Goal: Answer question/provide support: Answer question/provide support

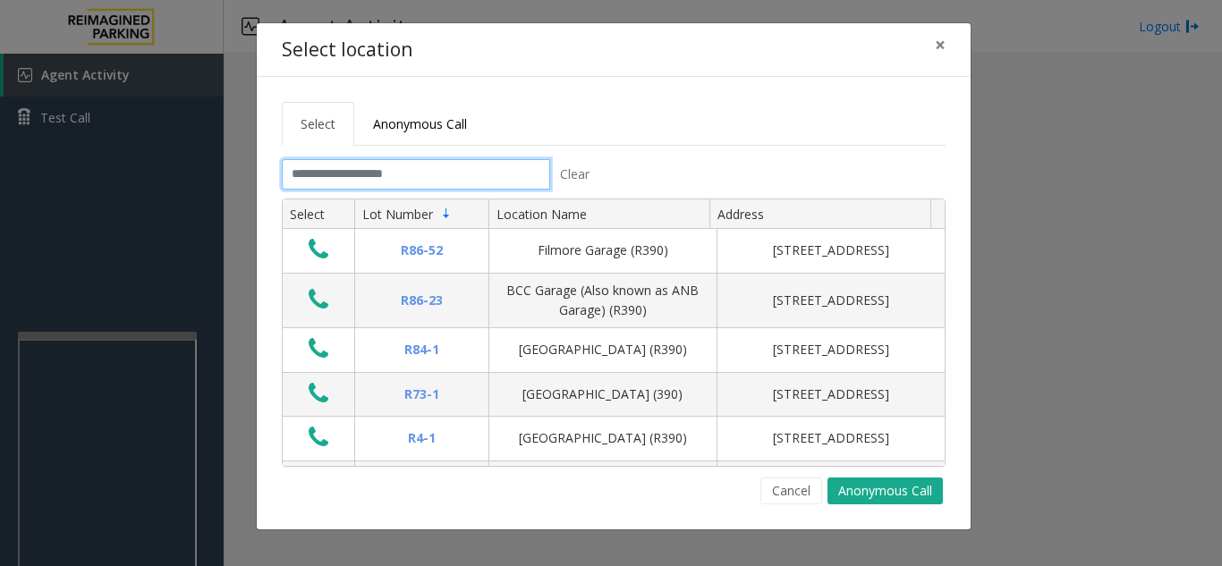
click at [489, 174] on input "text" at bounding box center [416, 174] width 268 height 30
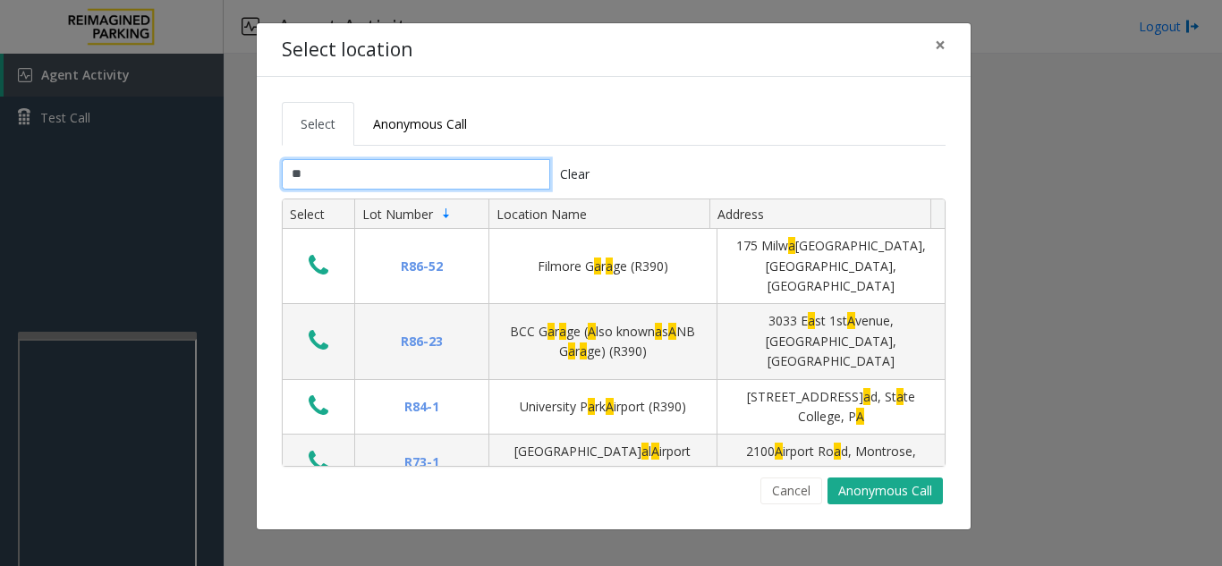
type input "***"
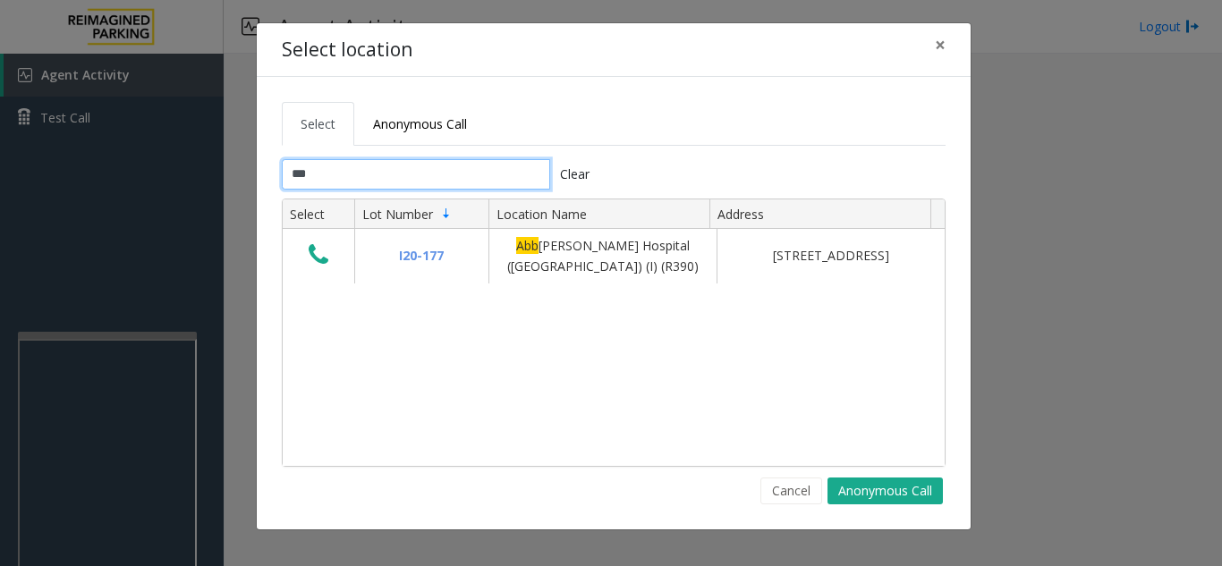
drag, startPoint x: 330, startPoint y: 174, endPoint x: 276, endPoint y: 186, distance: 55.1
click at [276, 186] on div "*** Clear" at bounding box center [440, 174] width 345 height 30
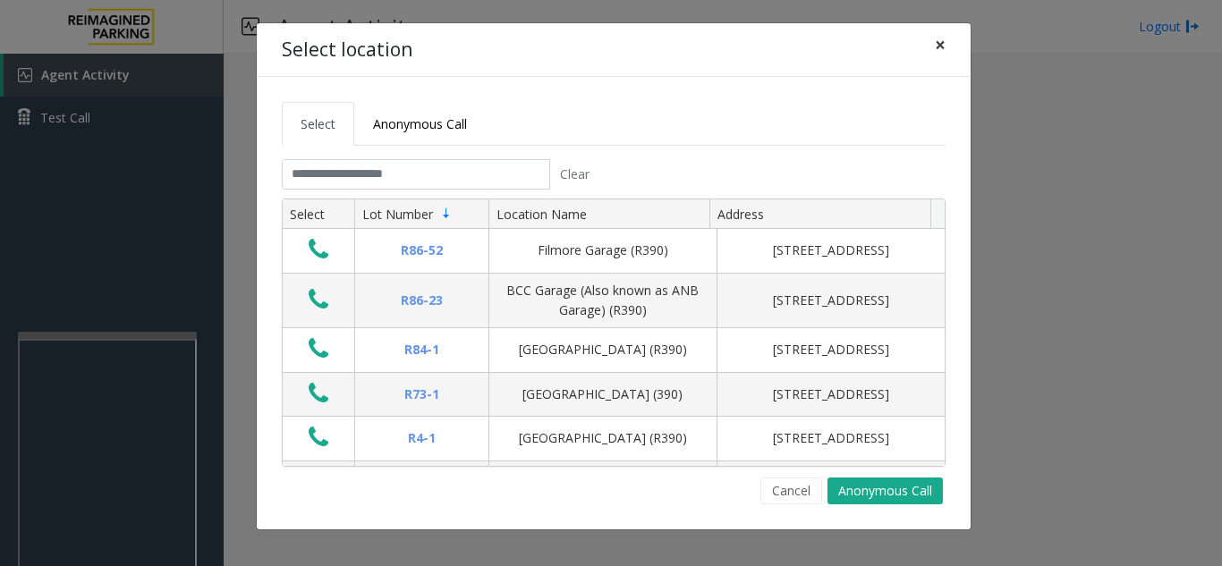
click at [941, 42] on span "×" at bounding box center [940, 44] width 11 height 25
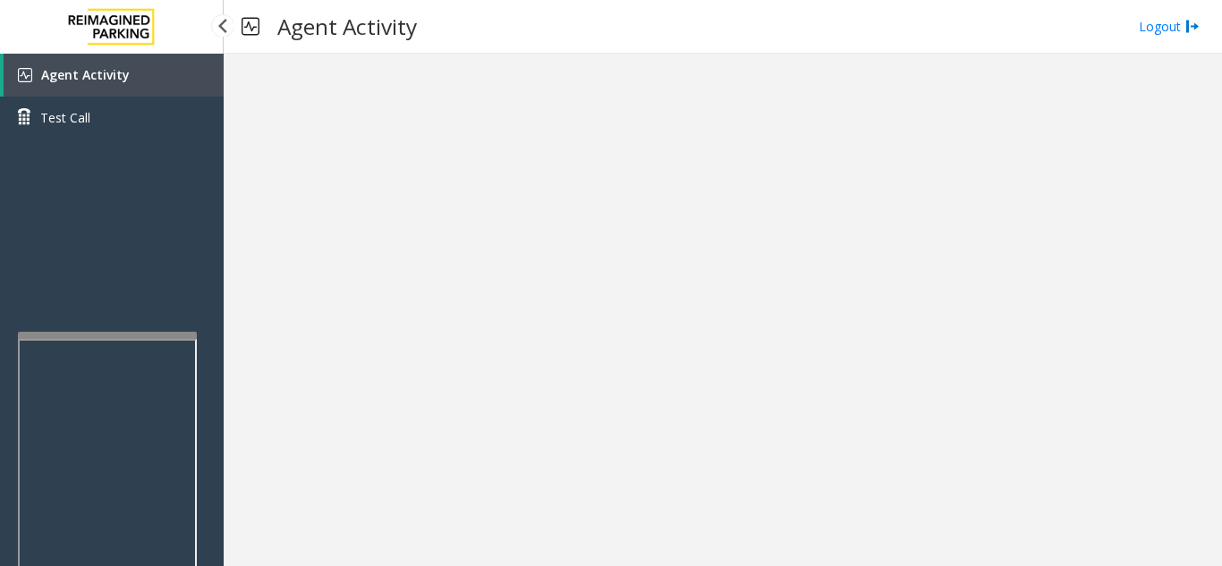
click at [129, 79] on link "Agent Activity" at bounding box center [114, 75] width 220 height 43
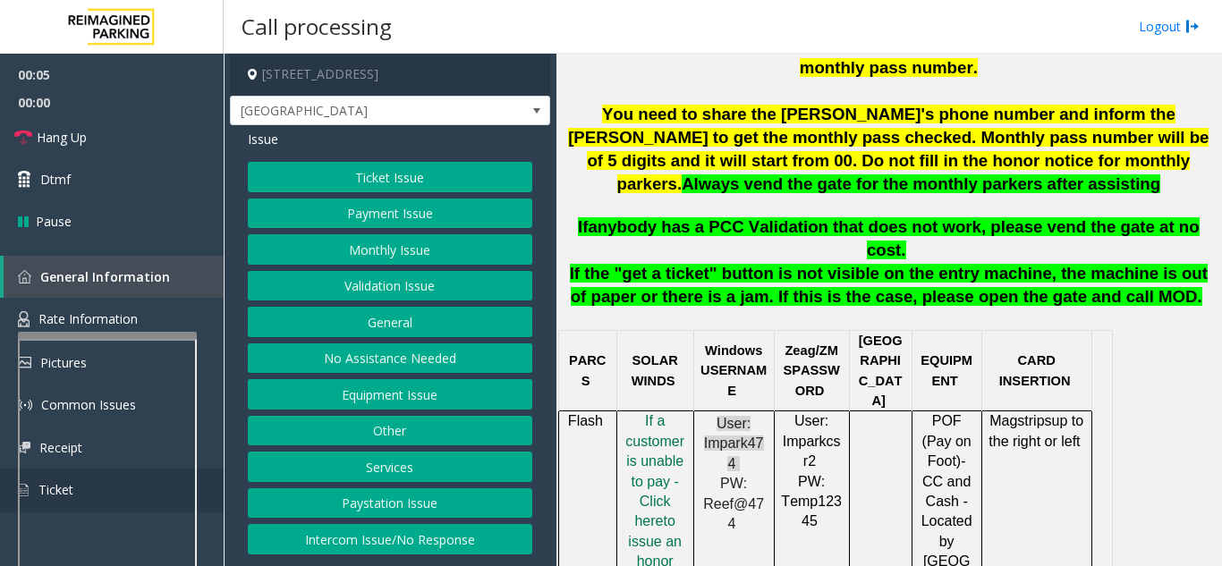
scroll to position [894, 0]
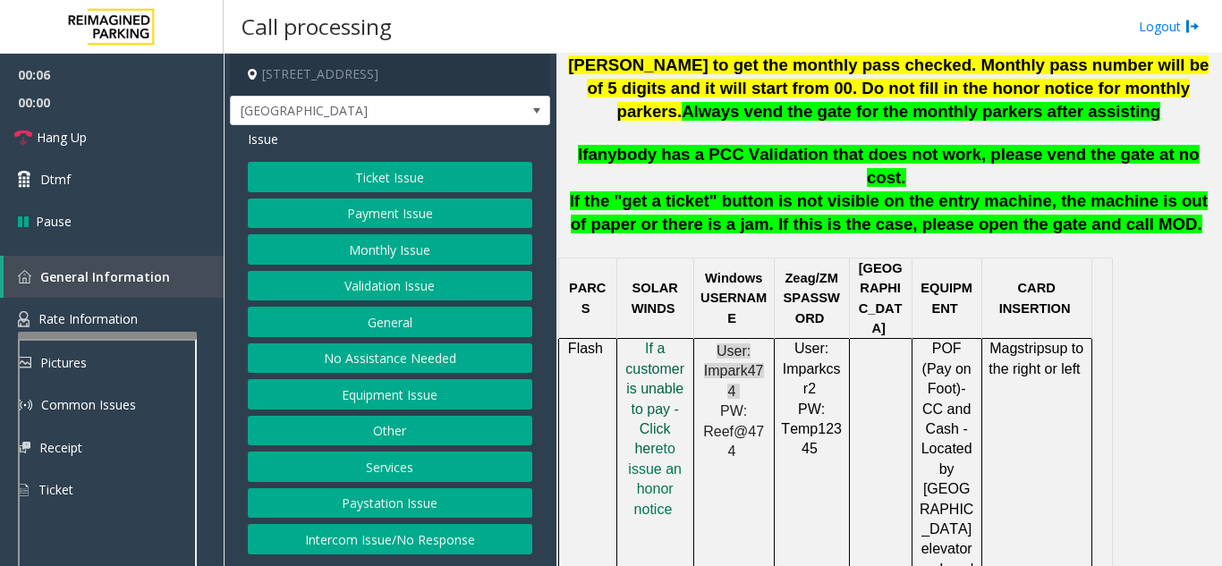
click at [666, 341] on span "f a customer is unable to pay - Click her" at bounding box center [654, 398] width 59 height 115
click at [397, 166] on button "Ticket Issue" at bounding box center [390, 177] width 284 height 30
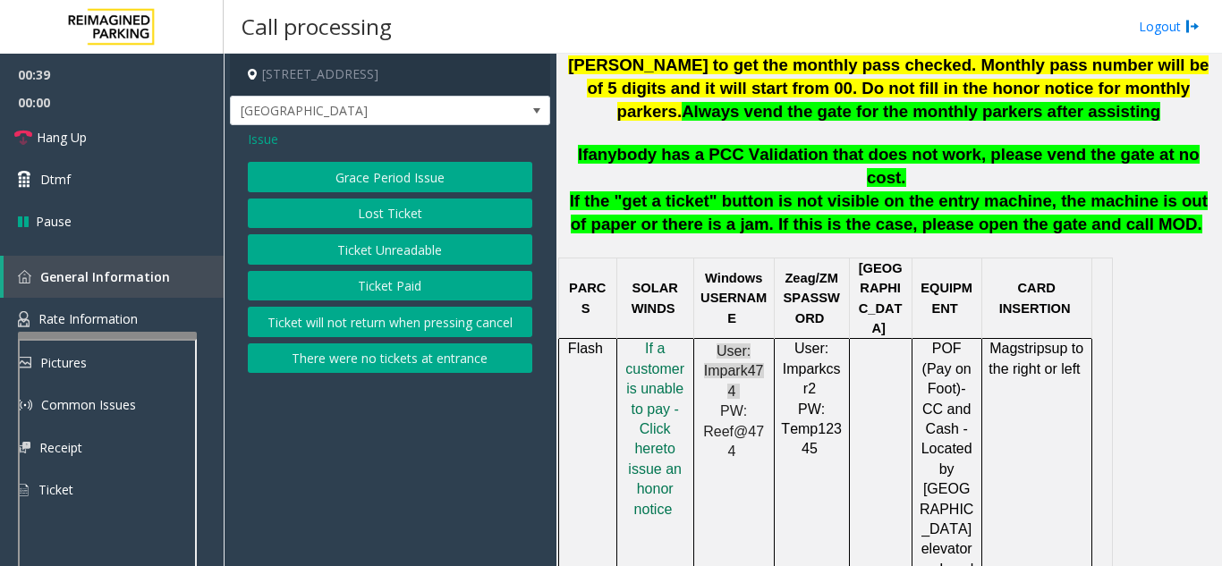
click at [398, 210] on button "Lost Ticket" at bounding box center [390, 214] width 284 height 30
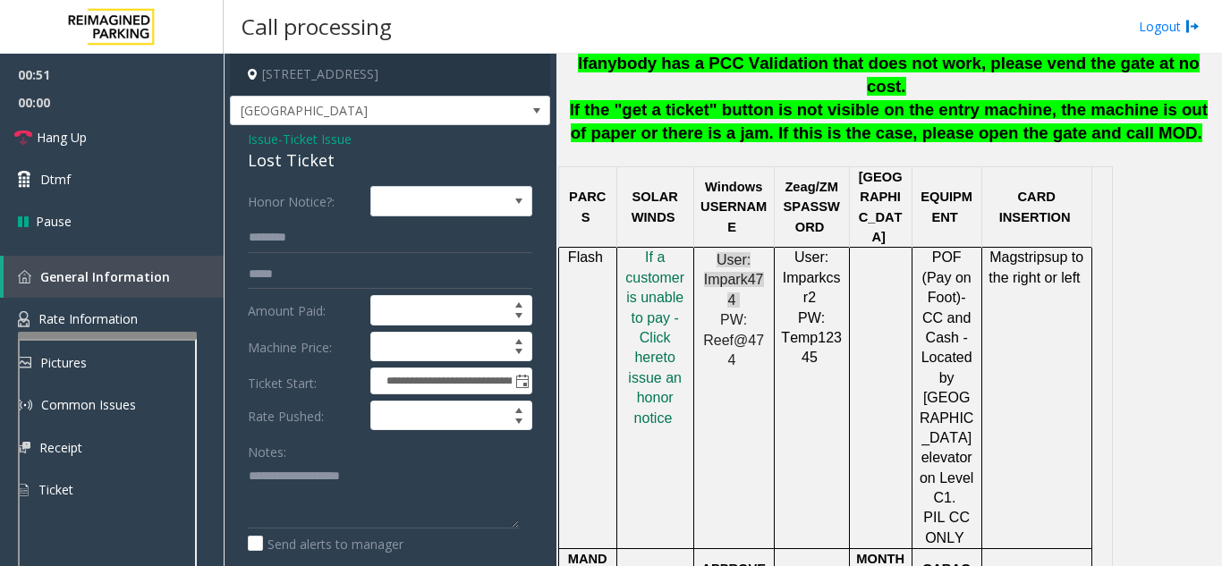
scroll to position [984, 0]
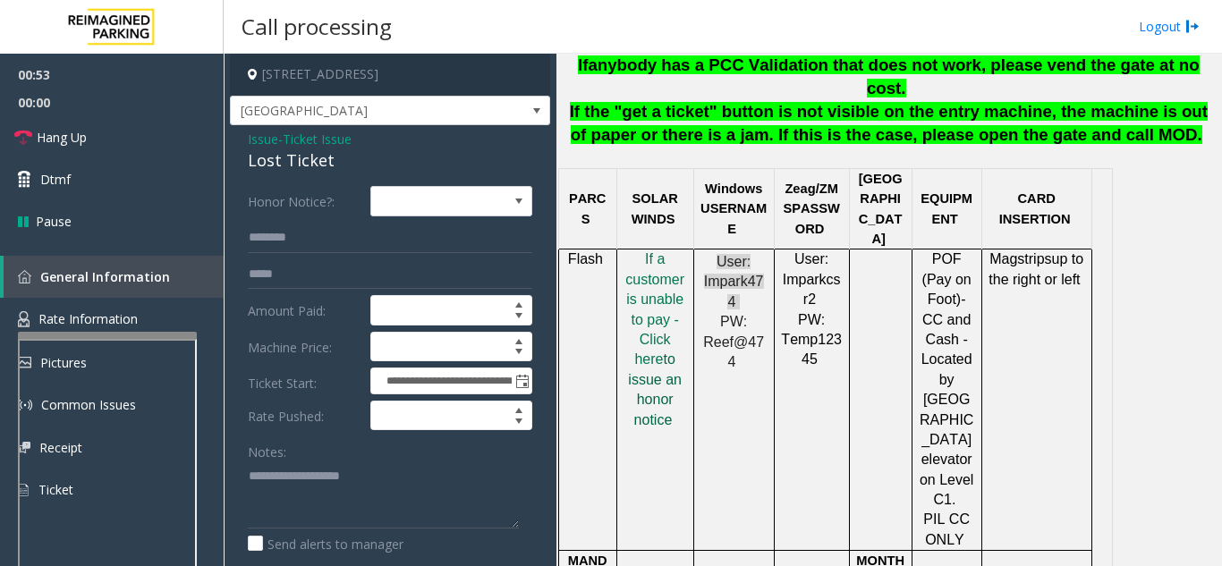
click at [652, 351] on span "to issue an honor notice" at bounding box center [655, 388] width 54 height 75
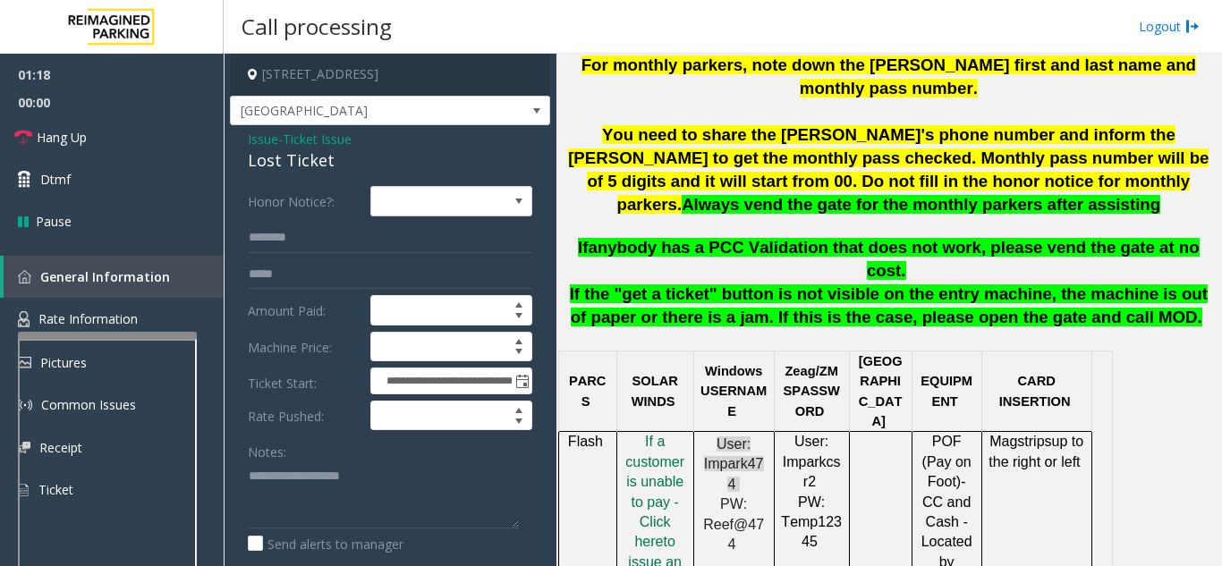
scroll to position [805, 0]
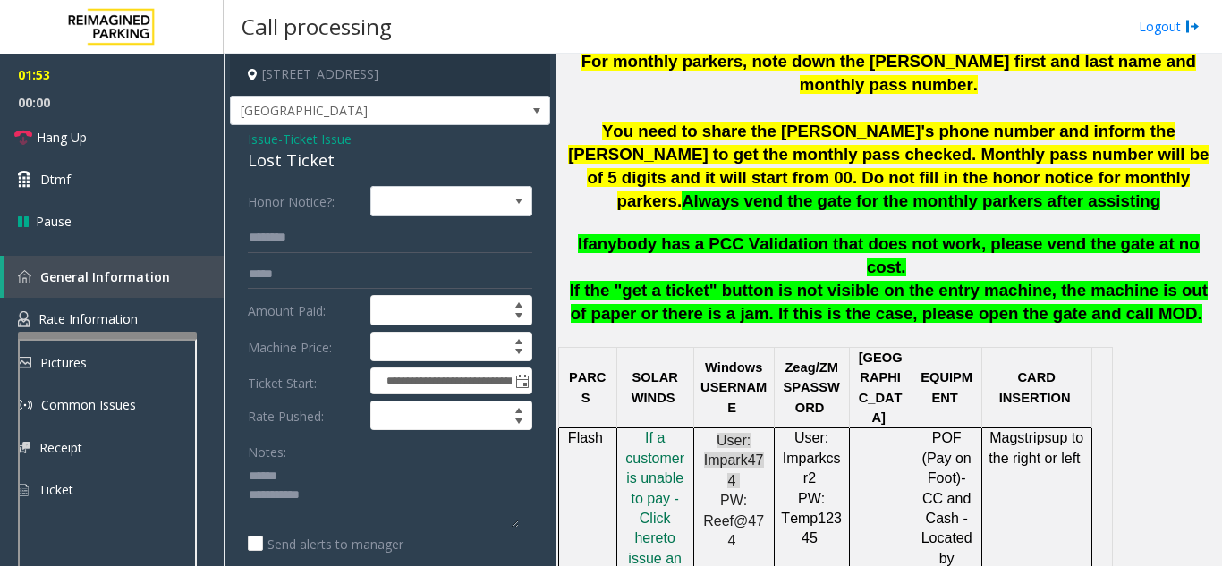
click at [353, 468] on textarea at bounding box center [383, 494] width 271 height 67
drag, startPoint x: 240, startPoint y: 162, endPoint x: 364, endPoint y: 156, distance: 124.5
click at [364, 156] on div "**********" at bounding box center [390, 456] width 320 height 662
click at [372, 498] on textarea at bounding box center [383, 494] width 271 height 67
type textarea "**********"
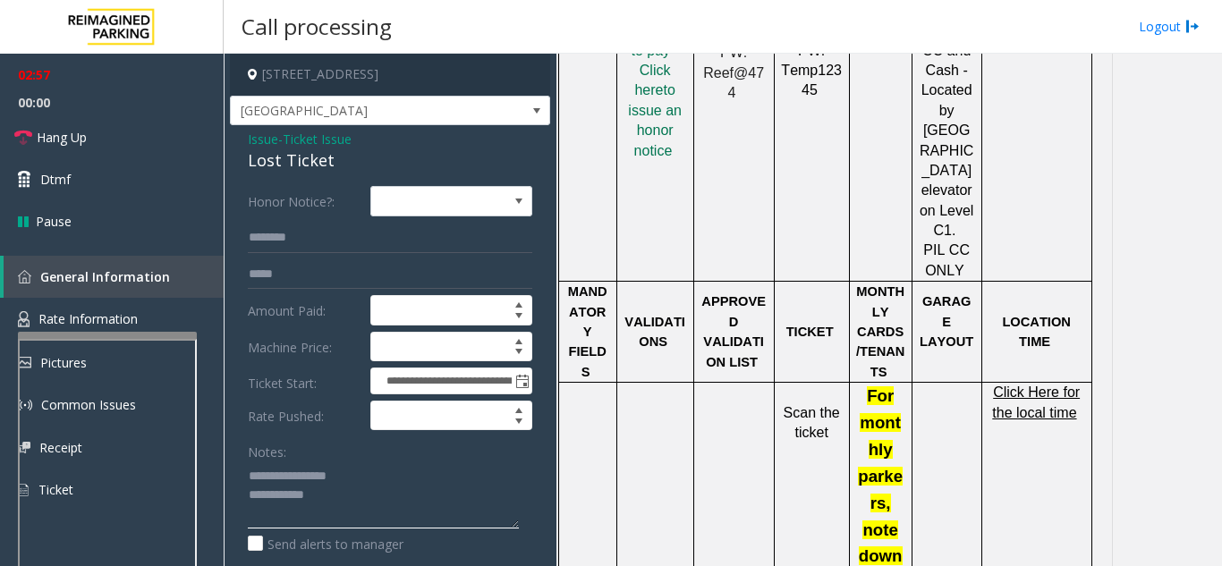
scroll to position [1252, 0]
click at [1035, 385] on span "Click Here for the local time" at bounding box center [1036, 402] width 88 height 35
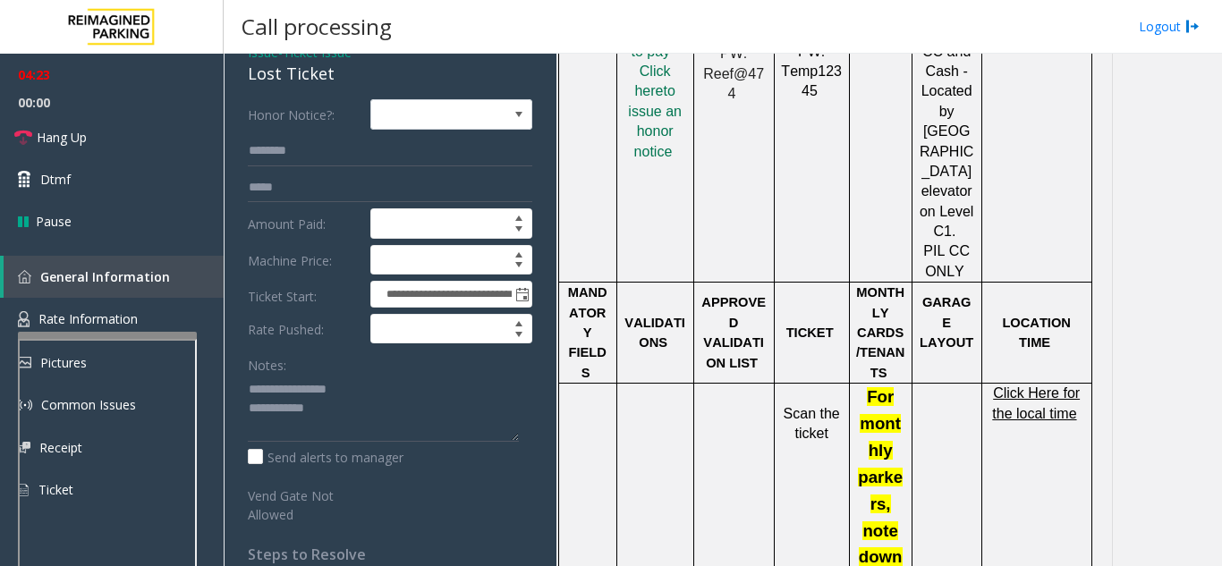
scroll to position [0, 0]
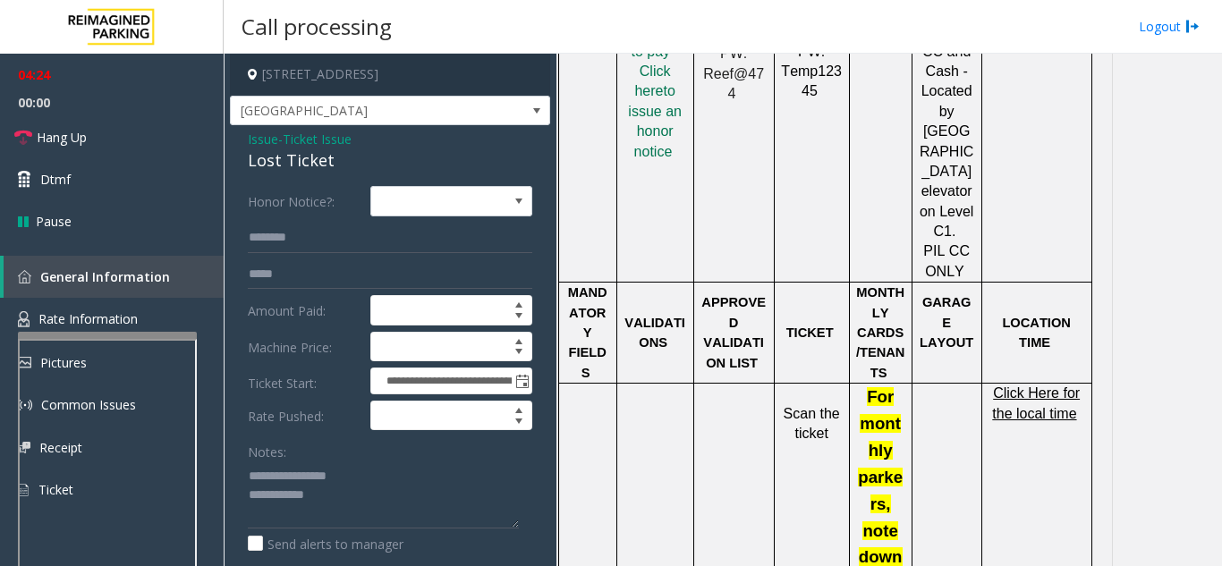
click at [262, 131] on span "Issue" at bounding box center [263, 139] width 30 height 19
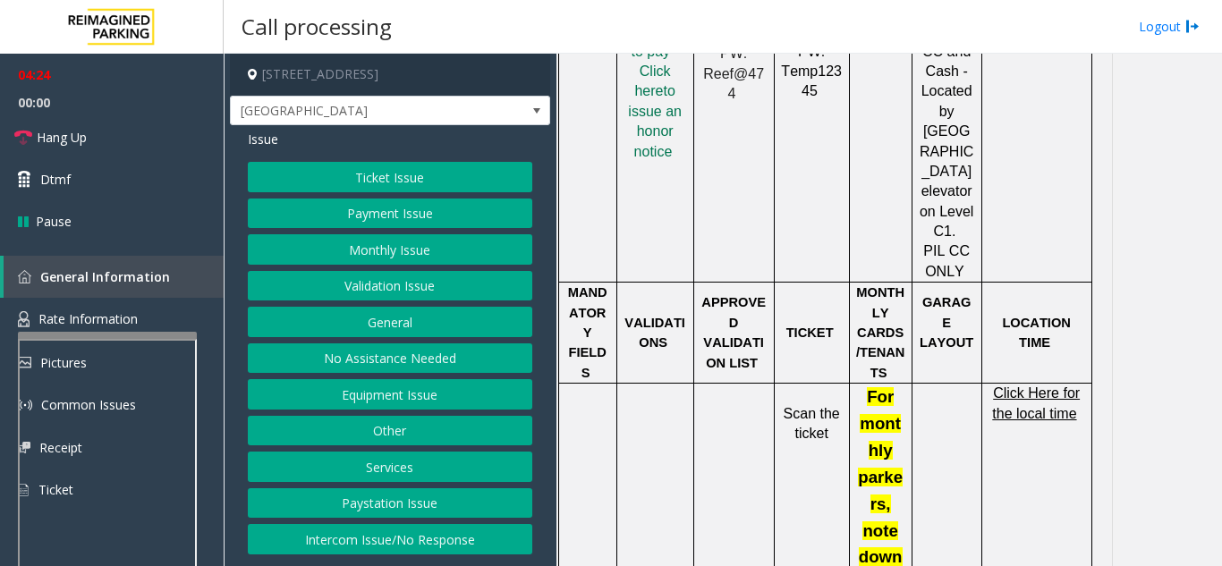
click at [351, 174] on button "Ticket Issue" at bounding box center [390, 177] width 284 height 30
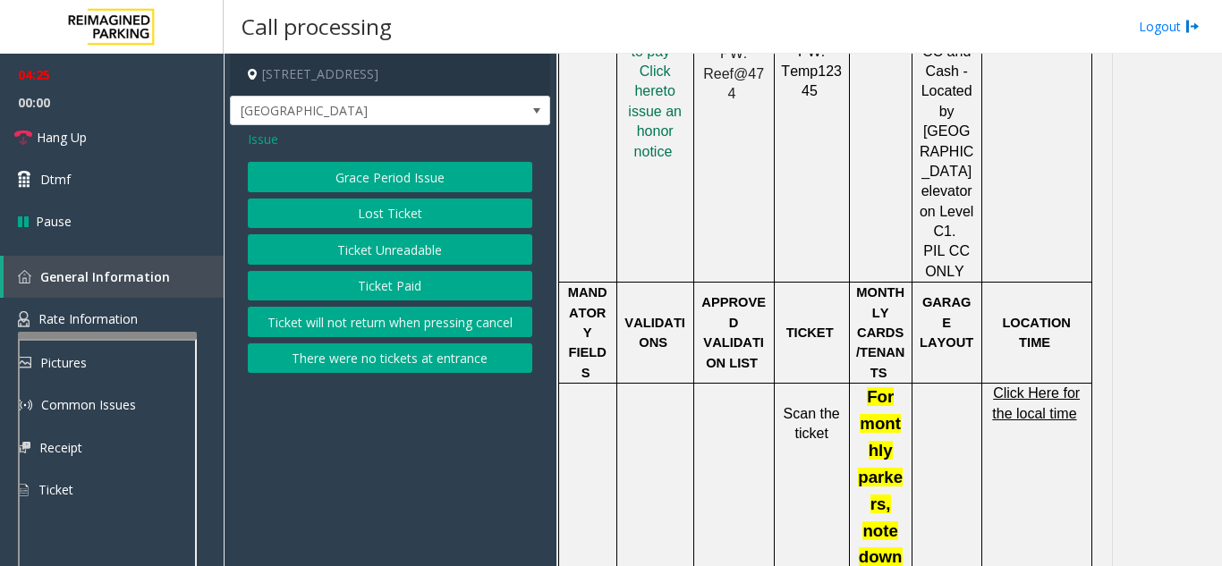
click at [411, 267] on div "Grace Period Issue Lost Ticket Ticket Unreadable Ticket Paid Ticket will not re…" at bounding box center [390, 267] width 284 height 211
click at [413, 257] on button "Ticket Unreadable" at bounding box center [390, 249] width 284 height 30
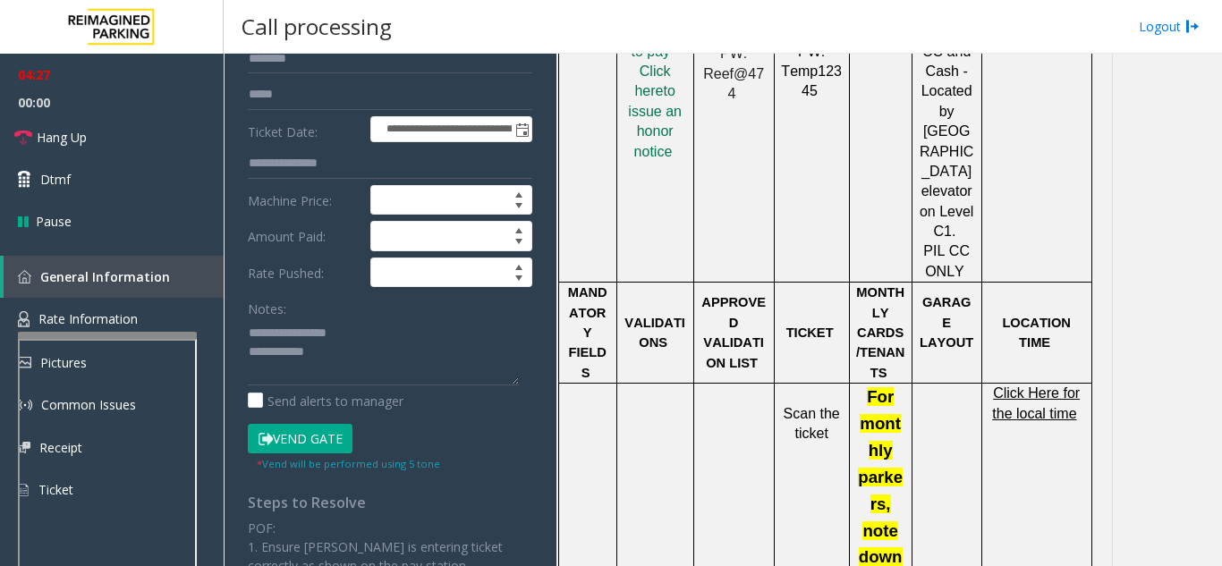
click at [310, 439] on button "Vend Gate" at bounding box center [300, 439] width 105 height 30
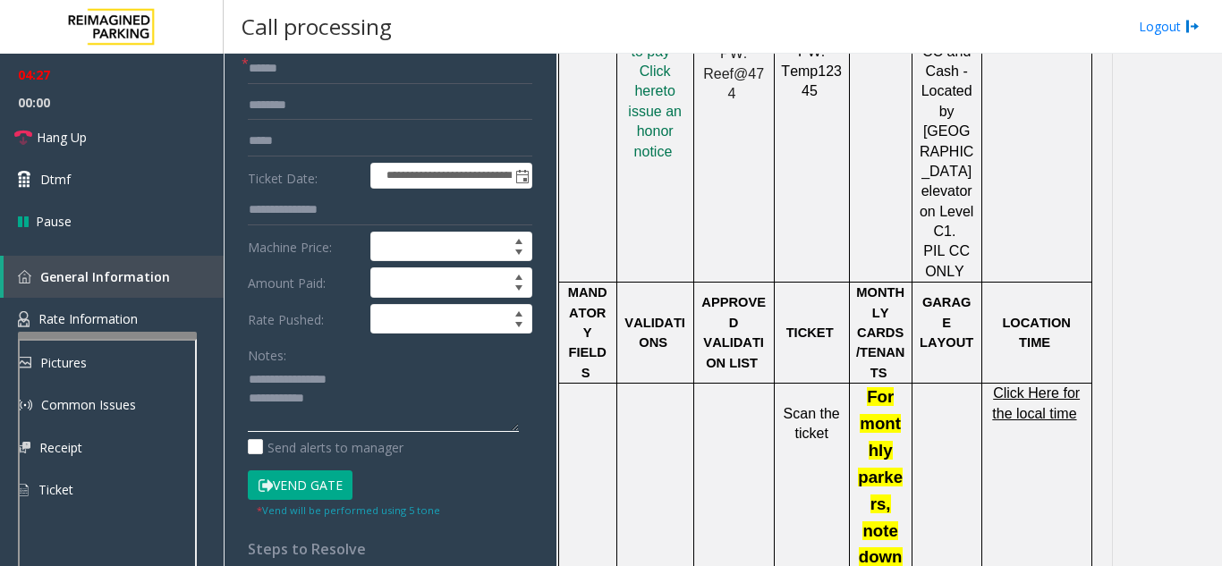
click at [400, 402] on textarea at bounding box center [383, 398] width 271 height 67
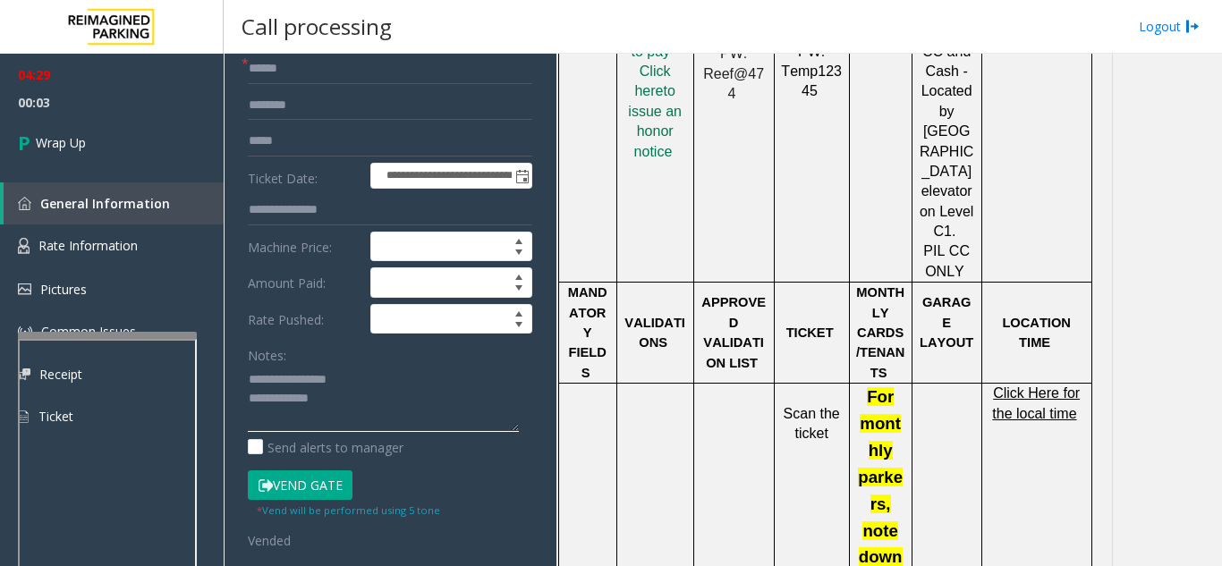
click at [360, 393] on textarea at bounding box center [383, 398] width 271 height 67
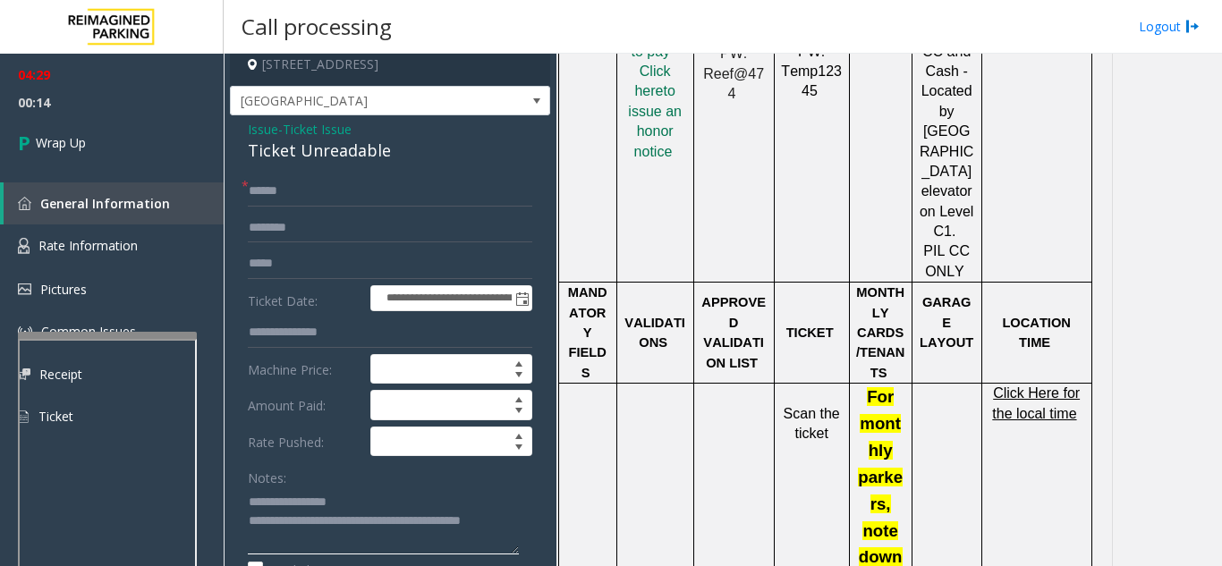
scroll to position [0, 0]
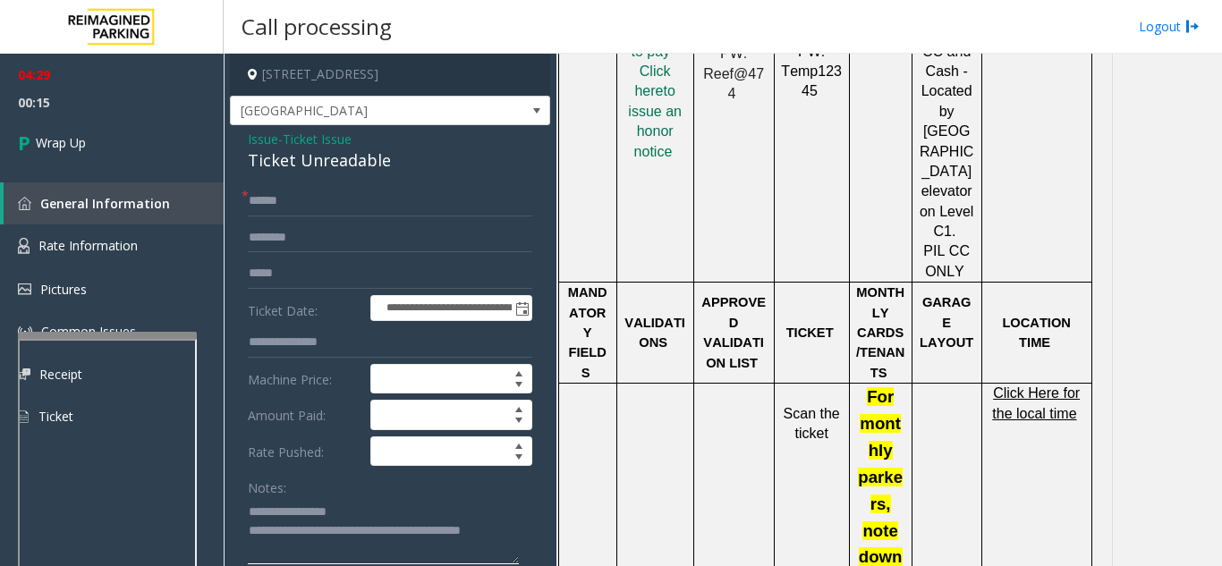
type textarea "**********"
click at [298, 215] on input "text" at bounding box center [390, 201] width 284 height 30
click at [267, 137] on span "Issue" at bounding box center [263, 139] width 30 height 19
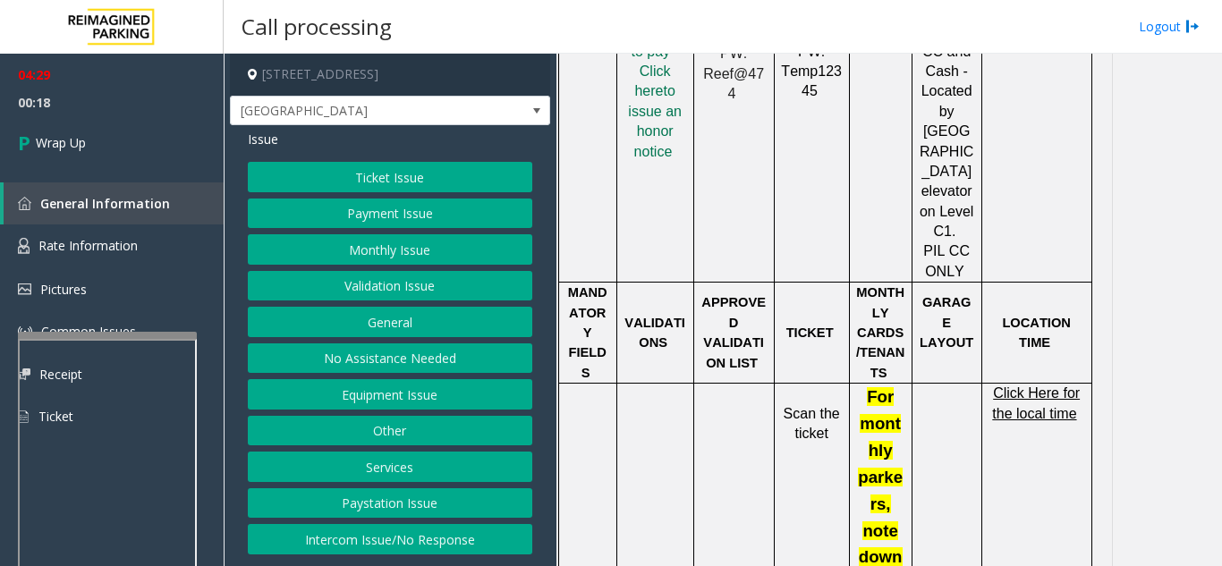
click at [378, 183] on button "Ticket Issue" at bounding box center [390, 177] width 284 height 30
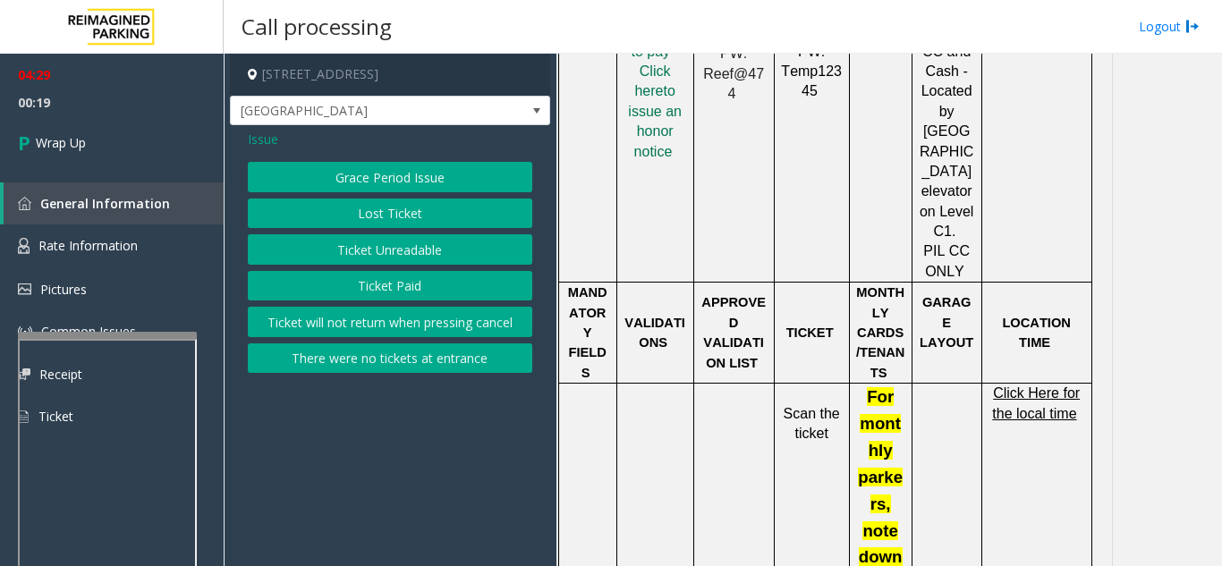
click at [404, 222] on button "Lost Ticket" at bounding box center [390, 214] width 284 height 30
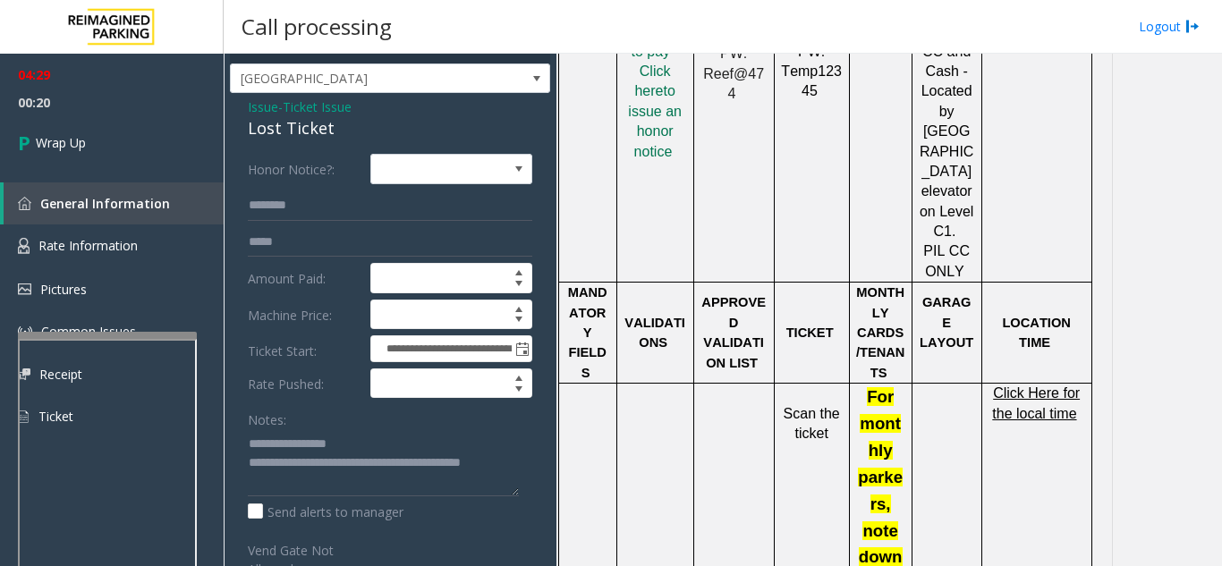
scroll to position [89, 0]
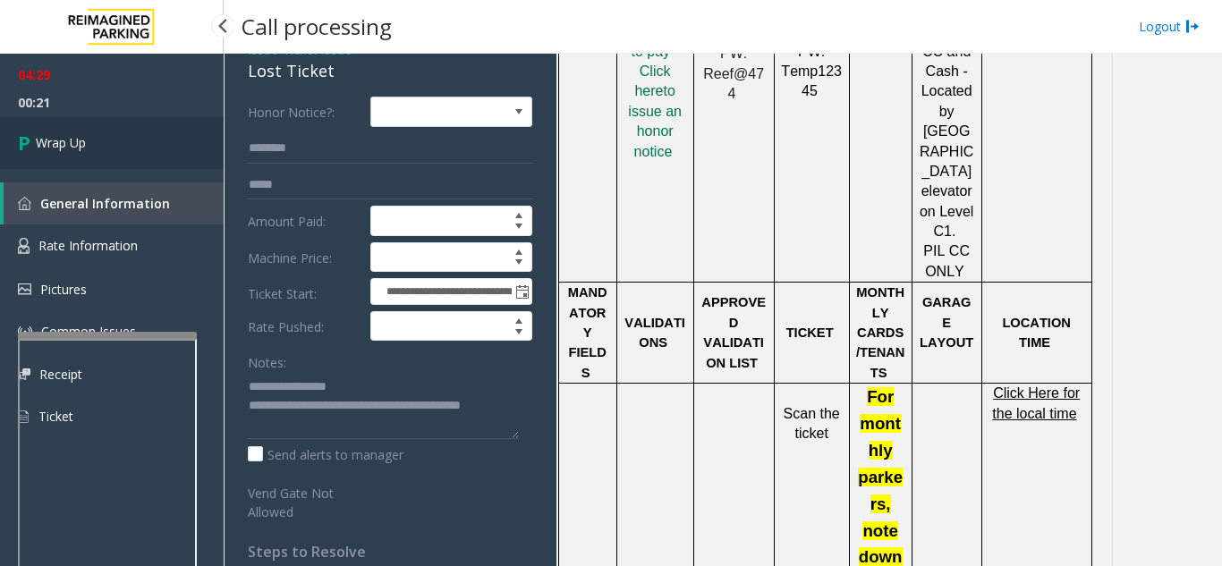
click at [131, 149] on link "Wrap Up" at bounding box center [112, 142] width 224 height 53
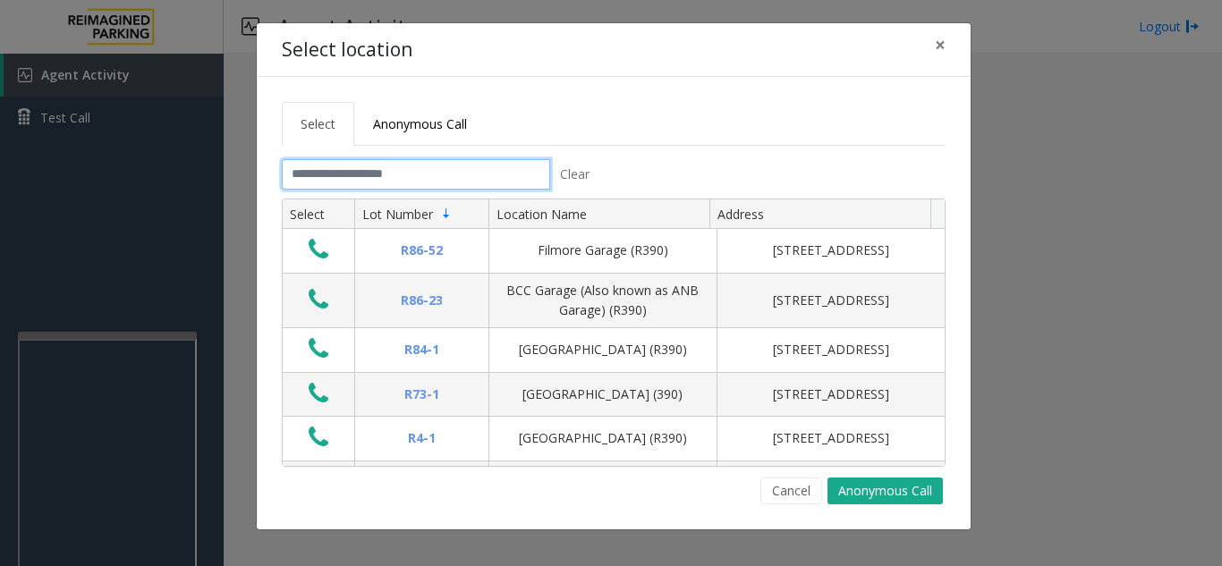
click at [355, 174] on input "text" at bounding box center [416, 174] width 268 height 30
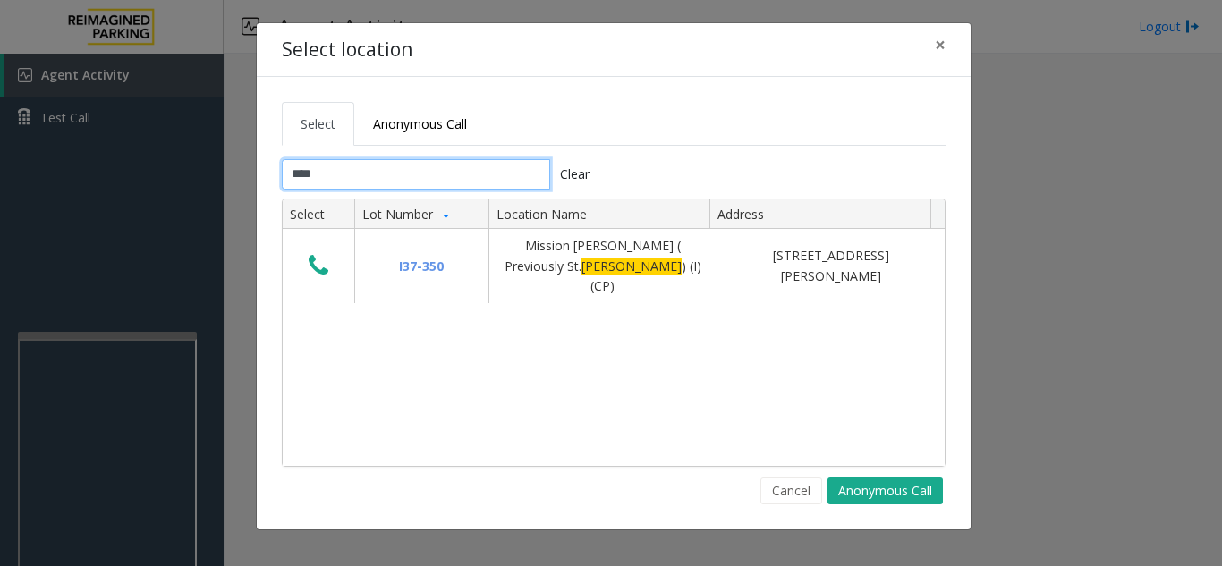
type input "****"
click at [931, 46] on button "×" at bounding box center [940, 45] width 36 height 44
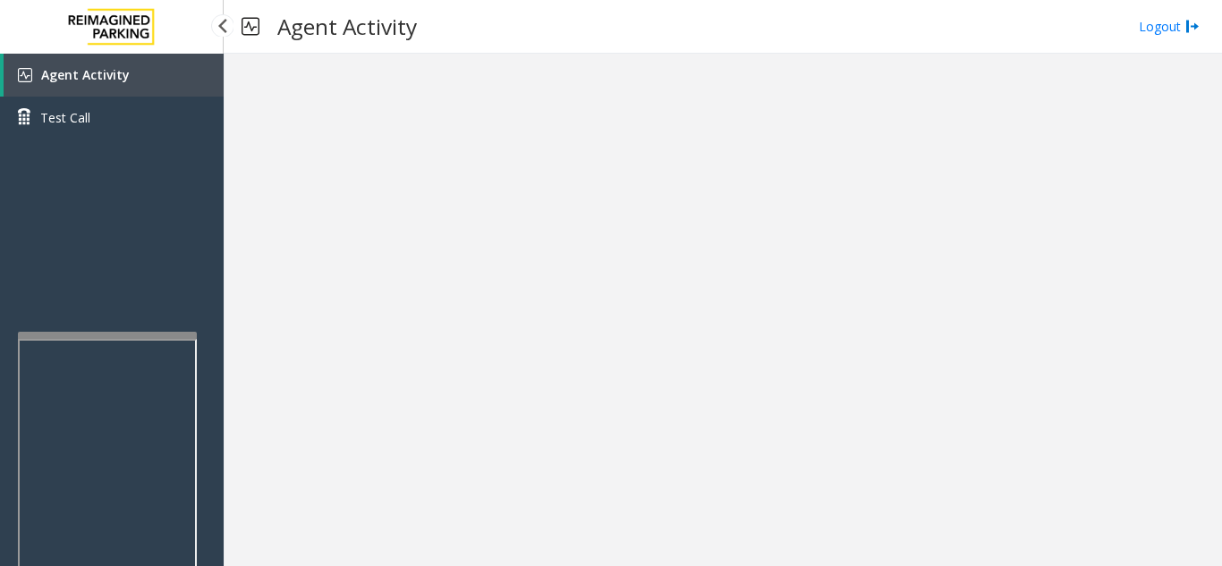
click at [98, 60] on link "Agent Activity" at bounding box center [114, 75] width 220 height 43
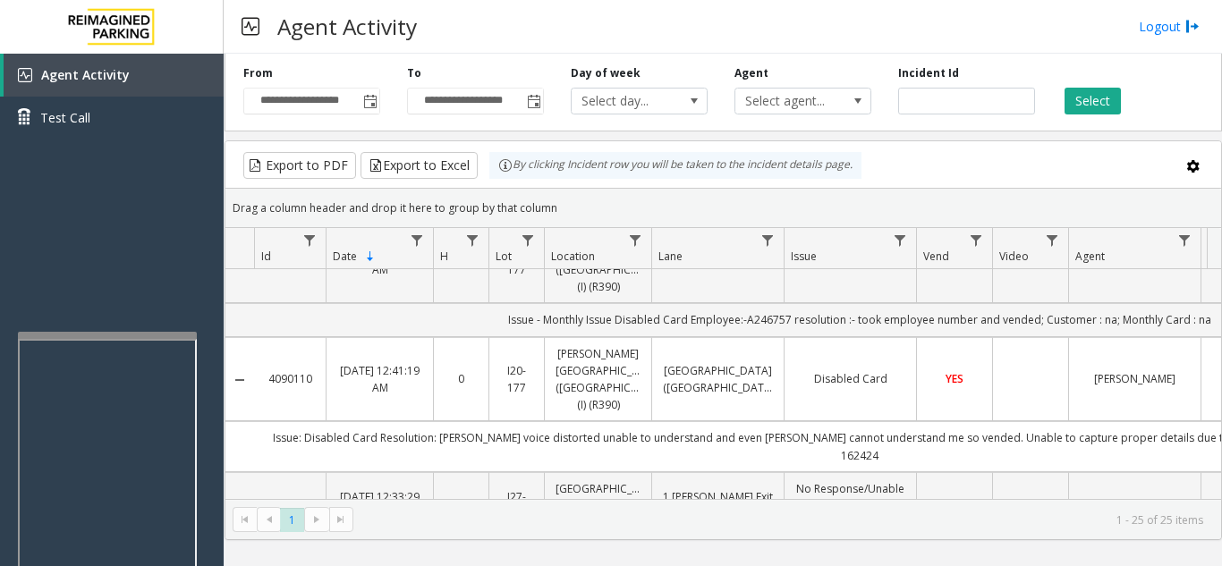
scroll to position [1520, 0]
